Goal: Task Accomplishment & Management: Complete application form

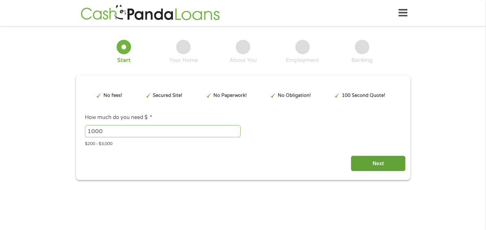
click at [383, 161] on input "Next" at bounding box center [378, 163] width 55 height 16
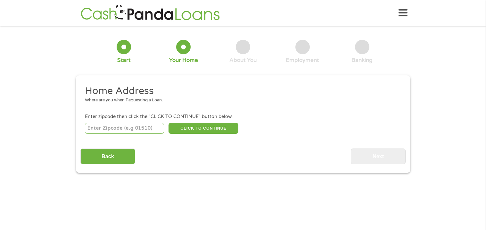
click at [122, 128] on input "number" at bounding box center [124, 128] width 79 height 11
type input "28115"
click at [202, 128] on button "CLICK TO CONTINUE" at bounding box center [203, 128] width 70 height 11
type input "28115"
type input "[GEOGRAPHIC_DATA]"
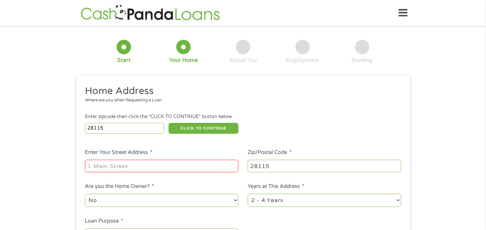
click at [148, 165] on input "Enter Your Street Address *" at bounding box center [161, 165] width 153 height 12
type input "[STREET_ADDRESS]"
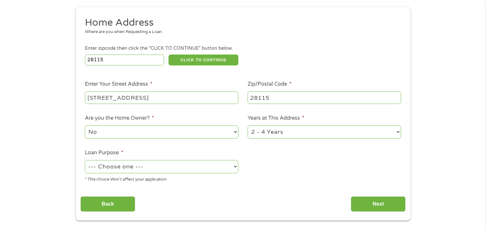
scroll to position [84, 0]
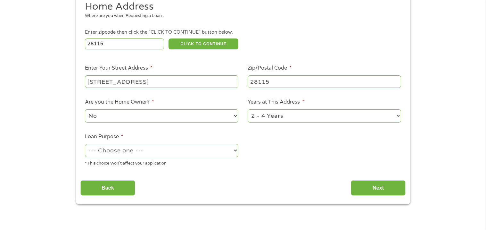
click at [280, 117] on select "1 Year or less 1 - 2 Years 2 - 4 Years Over 4 Years" at bounding box center [324, 115] width 153 height 13
select select "60months"
click at [248, 109] on select "1 Year or less 1 - 2 Years 2 - 4 Years Over 4 Years" at bounding box center [324, 115] width 153 height 13
click at [171, 119] on select "No Yes" at bounding box center [161, 115] width 153 height 13
click at [85, 109] on select "No Yes" at bounding box center [161, 115] width 153 height 13
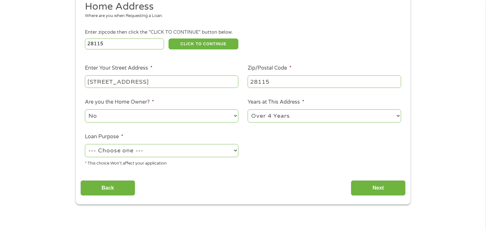
click at [158, 151] on select "--- Choose one --- Pay Bills Debt Consolidation Home Improvement Major Purchase…" at bounding box center [161, 150] width 153 height 13
select select "other"
click at [85, 144] on select "--- Choose one --- Pay Bills Debt Consolidation Home Improvement Major Purchase…" at bounding box center [161, 150] width 153 height 13
click at [369, 185] on input "Next" at bounding box center [378, 188] width 55 height 16
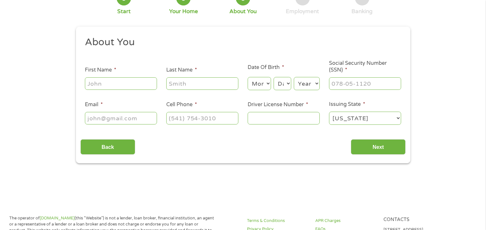
scroll to position [0, 0]
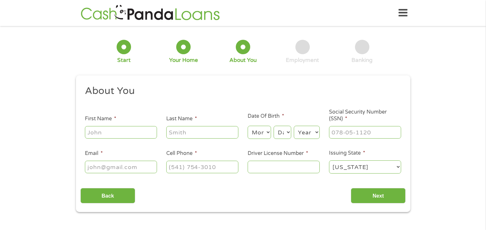
click at [127, 136] on input "First Name *" at bounding box center [121, 132] width 72 height 12
type input "[PERSON_NAME]"
type input "[EMAIL_ADDRESS][DOMAIN_NAME]"
type input "[PHONE_NUMBER]"
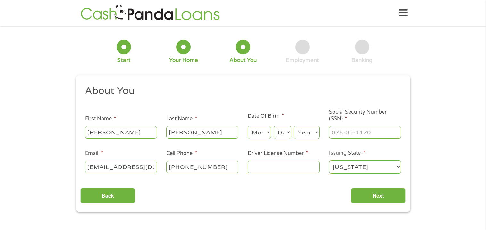
click at [197, 130] on input "[PERSON_NAME]" at bounding box center [202, 132] width 72 height 12
type input "r"
type input "[PERSON_NAME]"
click at [265, 131] on select "Month 1 2 3 4 5 6 7 8 9 10 11 12" at bounding box center [259, 132] width 23 height 13
select select "11"
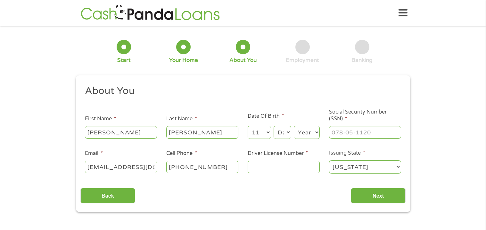
click at [248, 126] on select "Month 1 2 3 4 5 6 7 8 9 10 11 12" at bounding box center [259, 132] width 23 height 13
click at [284, 128] on select "Day 1 2 3 4 5 6 7 8 9 10 11 12 13 14 15 16 17 18 19 20 21 22 23 24 25 26 27 28 …" at bounding box center [281, 132] width 17 height 13
select select "23"
click at [274, 126] on select "Day 1 2 3 4 5 6 7 8 9 10 11 12 13 14 15 16 17 18 19 20 21 22 23 24 25 26 27 28 …" at bounding box center [281, 132] width 17 height 13
click at [303, 133] on select "Year [DATE] 2006 2005 2004 2003 2002 2001 2000 1999 1998 1997 1996 1995 1994 19…" at bounding box center [307, 132] width 26 height 13
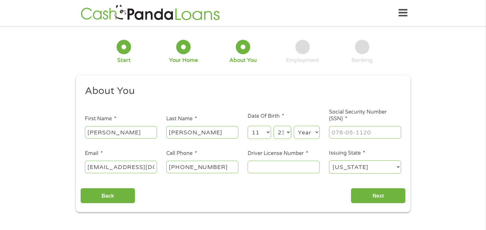
select select "1973"
click at [294, 126] on select "Year [DATE] 2006 2005 2004 2003 2002 2001 2000 1999 1998 1997 1996 1995 1994 19…" at bounding box center [307, 132] width 26 height 13
click at [341, 132] on input "Social Security Number (SSN) *" at bounding box center [365, 132] width 72 height 12
type input "242-39-4949"
click at [268, 167] on input "Driver License Number *" at bounding box center [284, 166] width 72 height 12
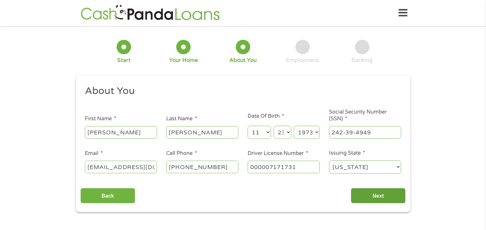
type input "000007171731"
click at [380, 199] on input "Next" at bounding box center [378, 196] width 55 height 16
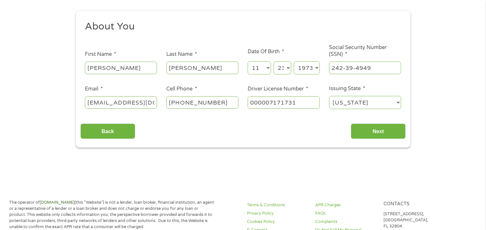
scroll to position [63, 0]
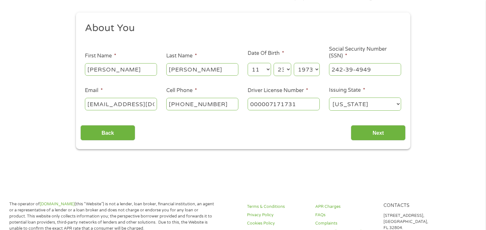
click at [373, 69] on input "242-39-4949" at bounding box center [365, 69] width 72 height 12
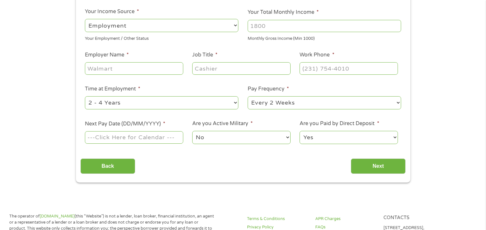
scroll to position [107, 0]
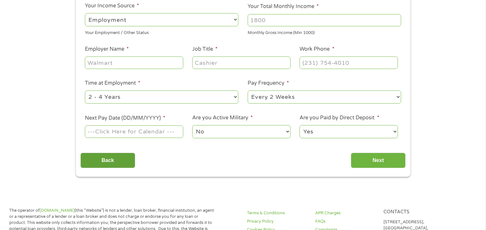
click at [115, 160] on input "Back" at bounding box center [107, 160] width 55 height 16
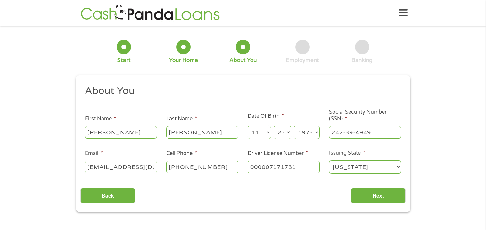
scroll to position [2, 3]
click at [350, 133] on input "242-39-4949" at bounding box center [365, 132] width 72 height 12
type input "242-55-4257"
click at [374, 195] on input "Next" at bounding box center [378, 196] width 55 height 16
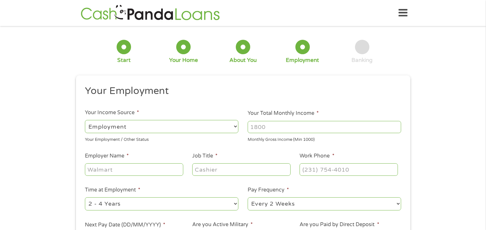
click at [273, 126] on input "Your Total Monthly Income *" at bounding box center [324, 127] width 153 height 12
type input "5900"
click at [142, 168] on input "Employer Name *" at bounding box center [134, 169] width 98 height 12
type input "old vineyard behavioral health"
click at [200, 166] on input "Job Title *" at bounding box center [241, 169] width 98 height 12
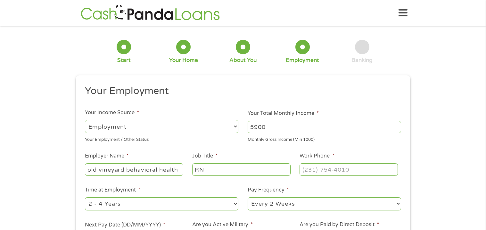
type input "RN"
click at [321, 172] on input "(___) ___-____" at bounding box center [348, 169] width 98 height 12
type input "[PHONE_NUMBER]"
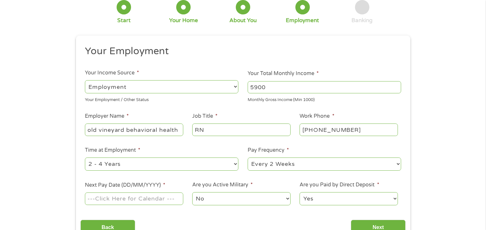
scroll to position [52, 0]
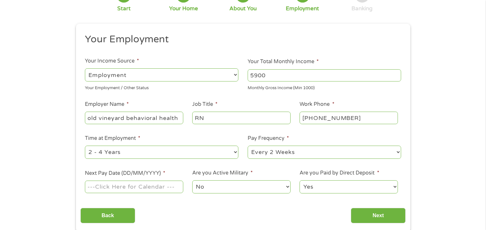
click at [122, 187] on input "Next Pay Date (DD/MM/YYYY) *" at bounding box center [134, 186] width 98 height 12
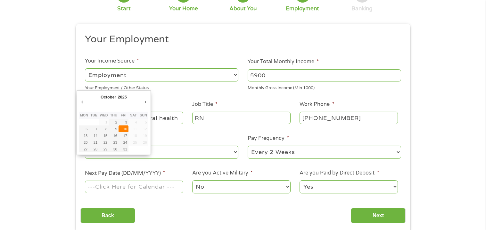
type input "[DATE]"
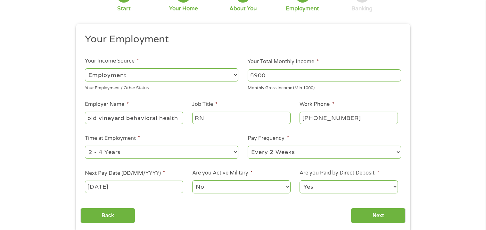
drag, startPoint x: 325, startPoint y: 182, endPoint x: 283, endPoint y: 211, distance: 50.4
click at [283, 211] on div "Your Employment Your Income Source * --- Choose one --- Employment [DEMOGRAPHIC…" at bounding box center [242, 128] width 325 height 190
click at [299, 180] on select "Yes No" at bounding box center [348, 186] width 98 height 13
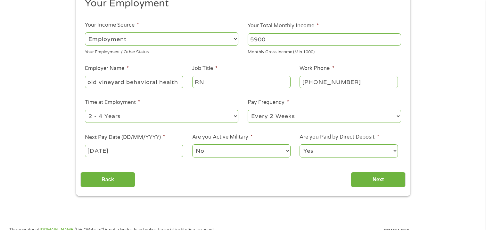
scroll to position [125, 0]
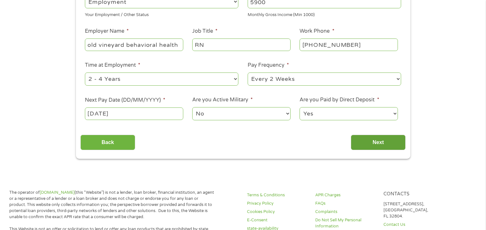
click at [371, 137] on input "Next" at bounding box center [378, 142] width 55 height 16
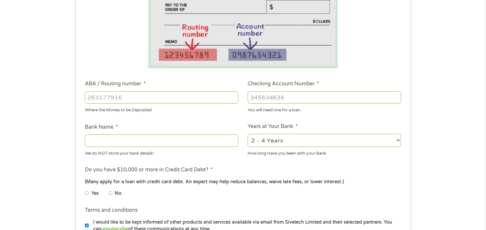
scroll to position [129, 0]
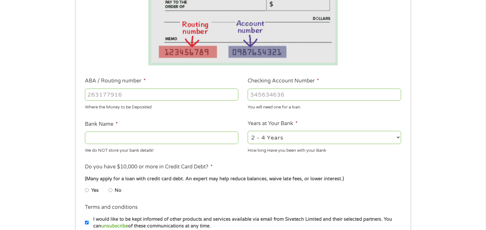
click at [111, 94] on input "ABA / Routing number *" at bounding box center [161, 94] width 153 height 12
type input "05300196"
click at [283, 89] on input "Checking Account Number *" at bounding box center [324, 94] width 153 height 12
type input "237008654564"
click at [106, 140] on input "Bank Name *" at bounding box center [161, 137] width 153 height 12
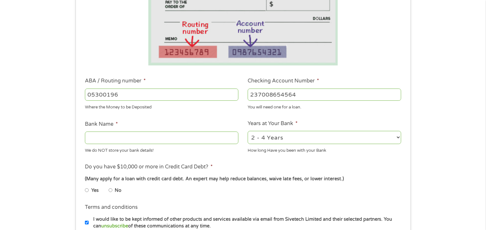
click at [106, 140] on input "Bank Name *" at bounding box center [161, 137] width 153 height 12
type input "bank of america"
click at [264, 138] on select "2 - 4 Years 6 - 12 Months 1 - 2 Years Over 4 Years" at bounding box center [324, 137] width 153 height 13
select select "60months"
click at [248, 131] on select "2 - 4 Years 6 - 12 Months 1 - 2 Years Over 4 Years" at bounding box center [324, 137] width 153 height 13
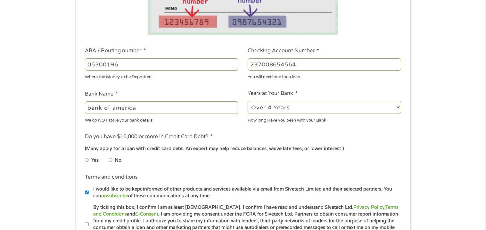
scroll to position [159, 0]
click at [114, 157] on li "No" at bounding box center [120, 159] width 23 height 12
click at [110, 159] on input "No" at bounding box center [111, 159] width 4 height 10
radio input "true"
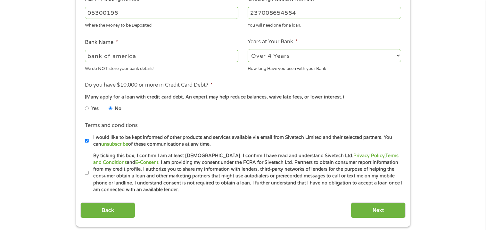
scroll to position [211, 0]
click at [85, 172] on input "By ticking this box, I confirm I am at least [DEMOGRAPHIC_DATA]. I confirm I ha…" at bounding box center [87, 172] width 4 height 10
checkbox input "true"
click at [371, 205] on input "Next" at bounding box center [378, 210] width 55 height 16
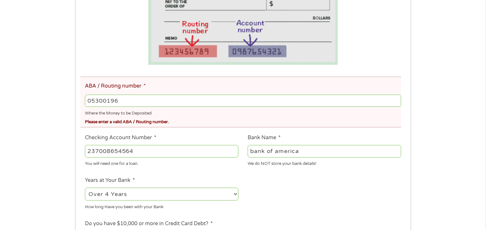
scroll to position [161, 0]
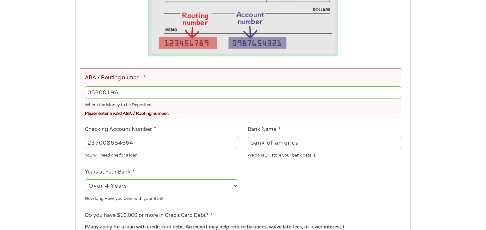
click at [131, 94] on input "05300196" at bounding box center [243, 92] width 316 height 12
type input "053000196"
type input "BANK OF AMERICA NA"
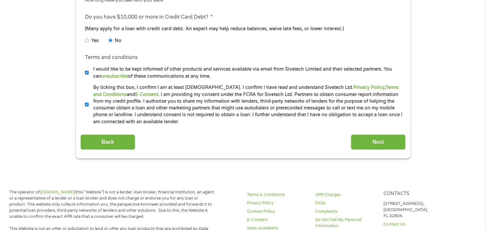
scroll to position [362, 0]
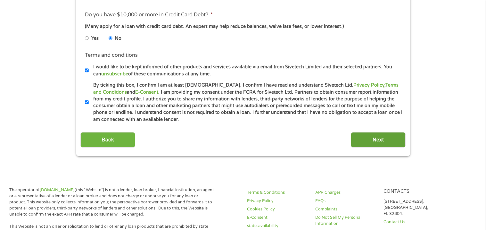
type input "053000196"
click at [375, 134] on input "Next" at bounding box center [378, 140] width 55 height 16
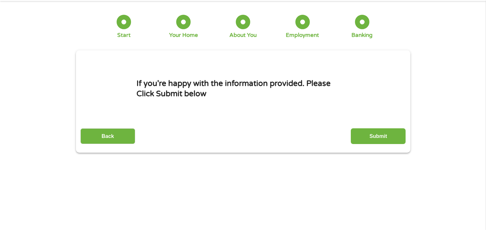
scroll to position [0, 0]
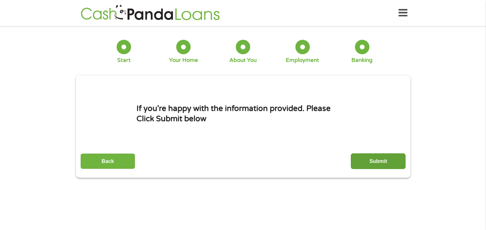
click at [381, 159] on input "Submit" at bounding box center [378, 161] width 55 height 16
